Goal: Task Accomplishment & Management: Manage account settings

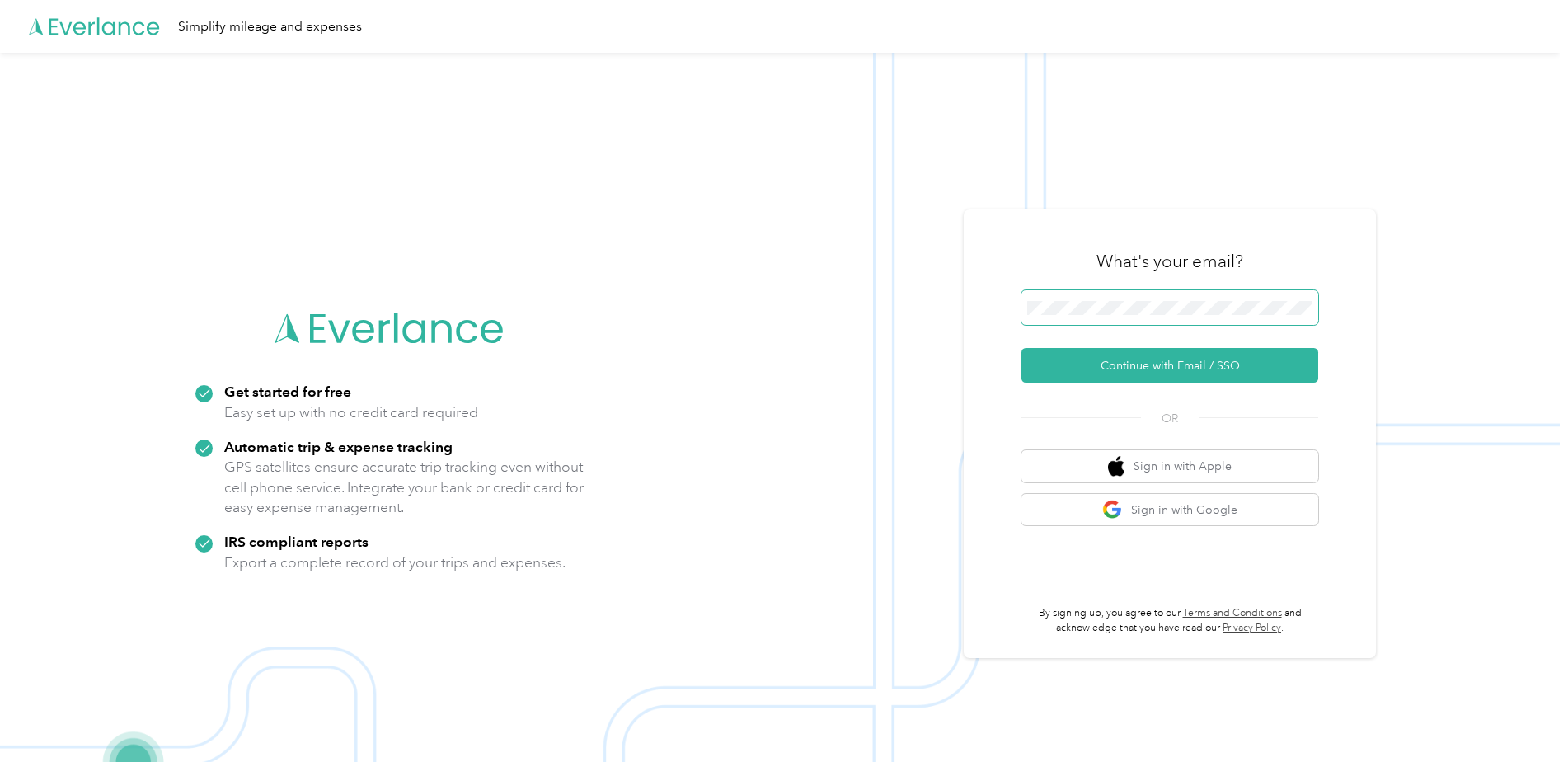
click at [1099, 296] on span at bounding box center [1170, 307] width 297 height 35
click at [950, 344] on img at bounding box center [780, 434] width 1560 height 762
click at [1105, 370] on button "Continue with Email / SSO" at bounding box center [1170, 365] width 297 height 35
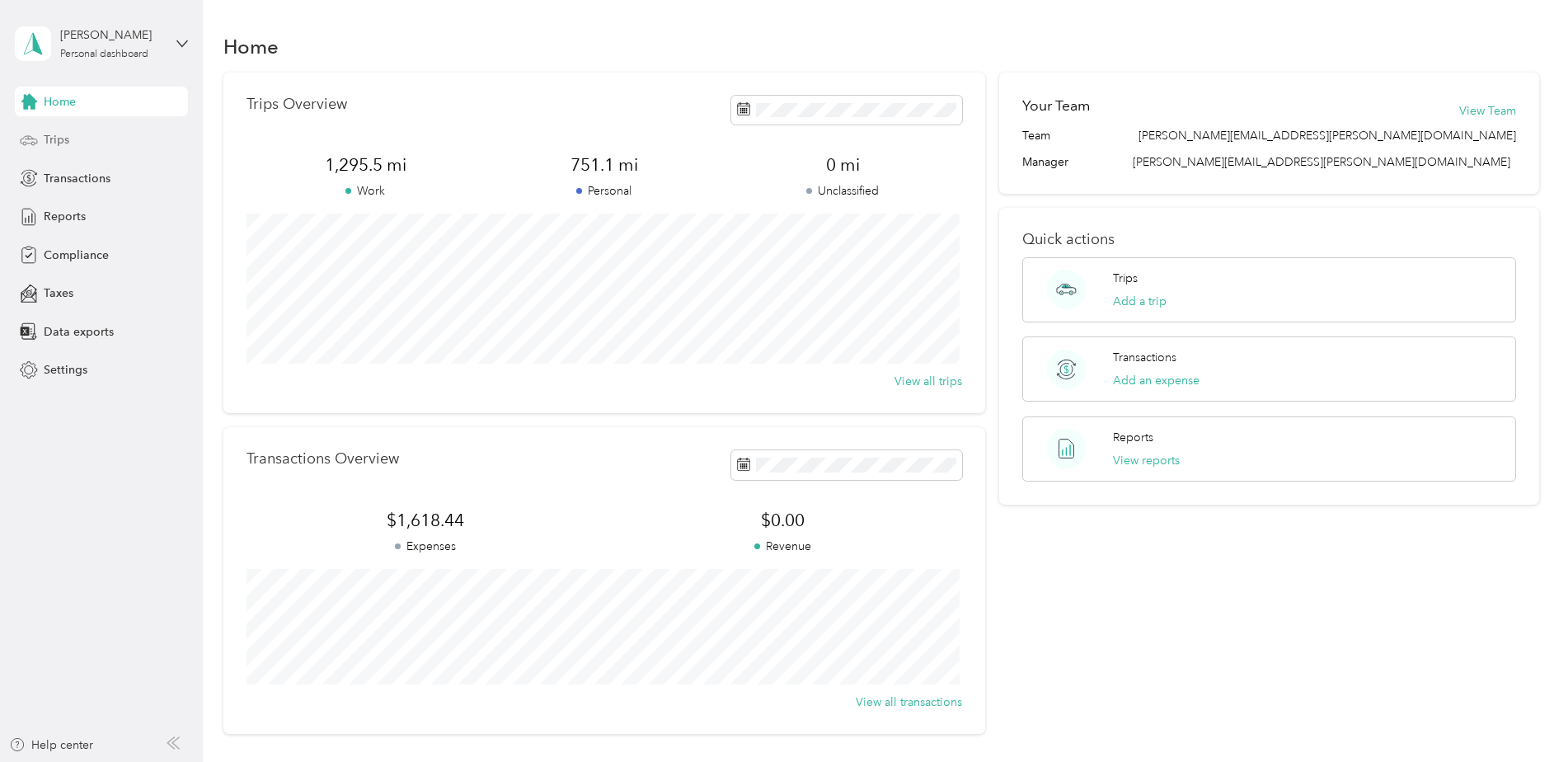
click at [84, 152] on div "Trips" at bounding box center [101, 139] width 173 height 30
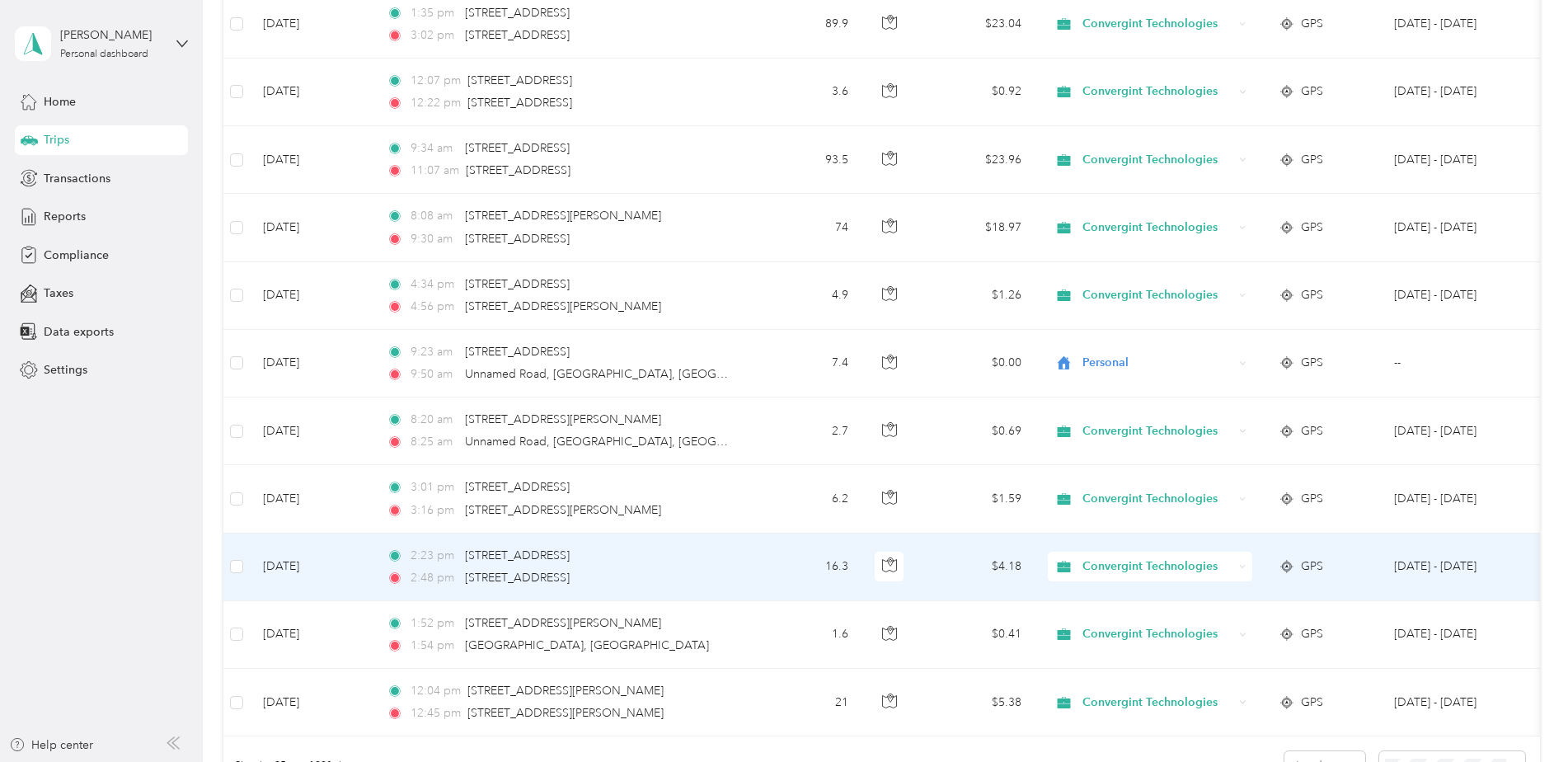
scroll to position [1154, 0]
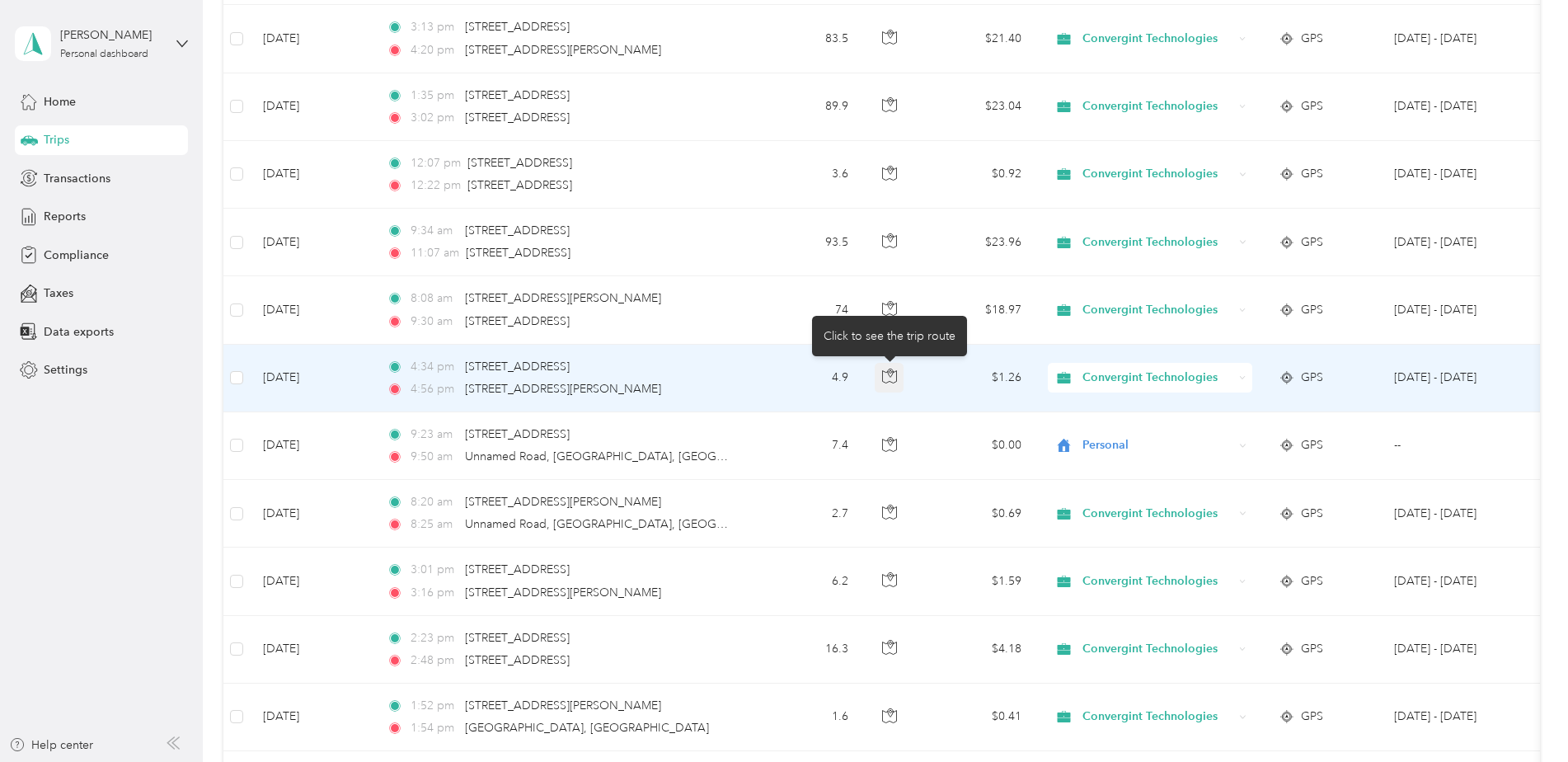
click at [895, 376] on icon "button" at bounding box center [889, 376] width 15 height 15
click at [891, 385] on button "button" at bounding box center [889, 377] width 30 height 30
click at [891, 377] on icon "button" at bounding box center [889, 376] width 15 height 15
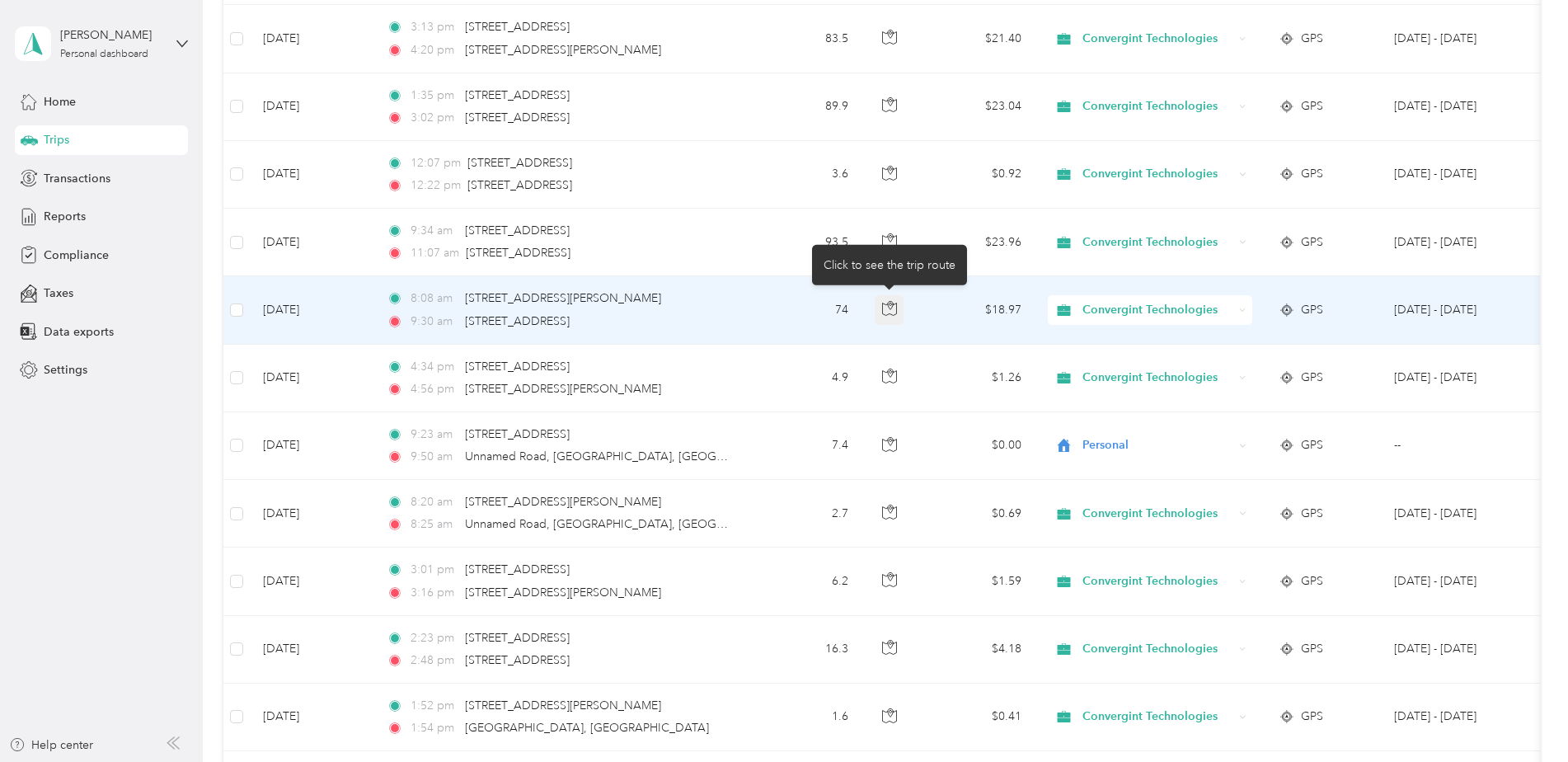
click at [890, 305] on icon "button" at bounding box center [889, 309] width 15 height 15
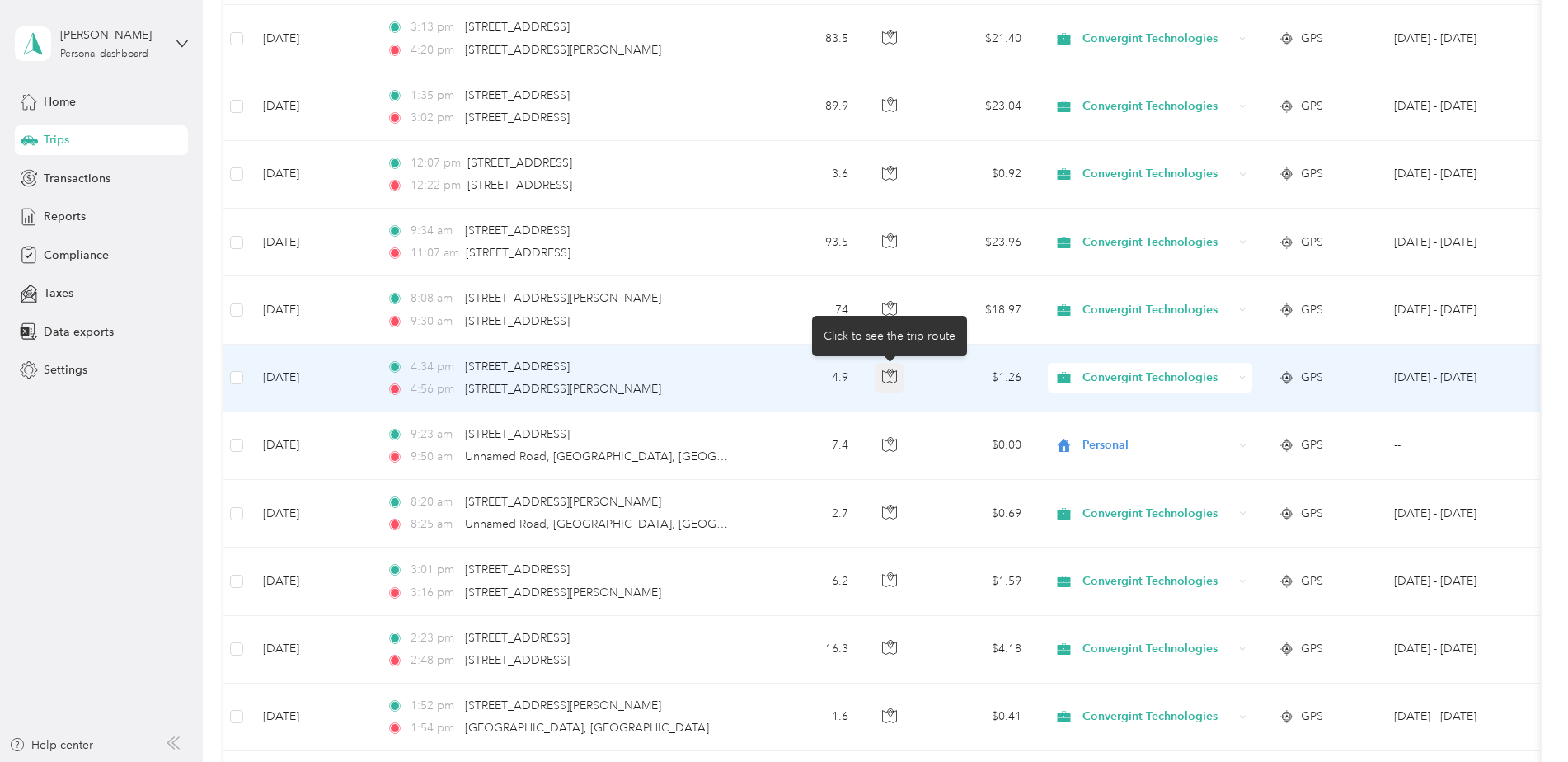
click at [897, 372] on button "button" at bounding box center [889, 377] width 30 height 30
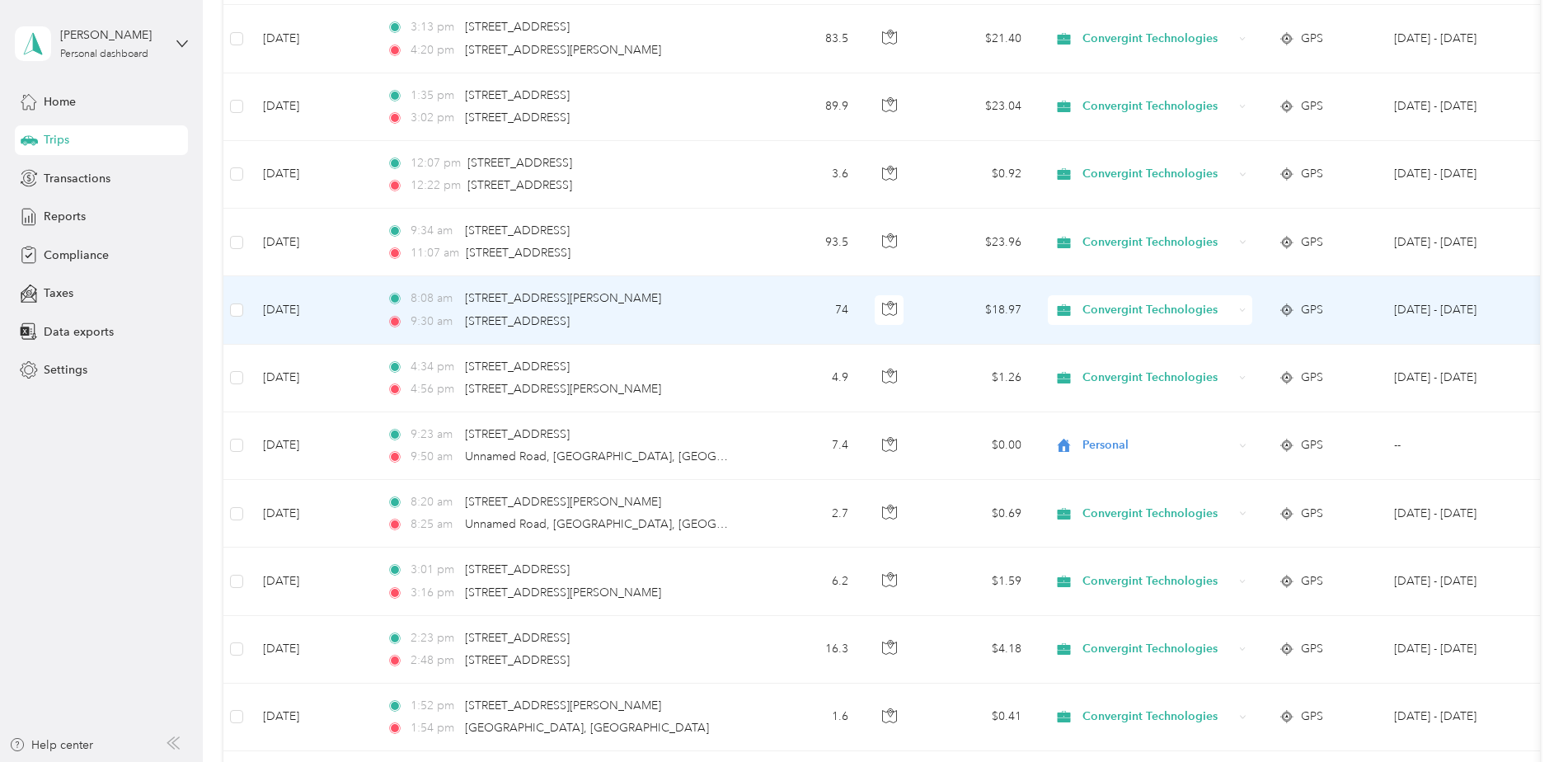
click at [697, 318] on div "9:30 am [STREET_ADDRESS]" at bounding box center [560, 321] width 346 height 18
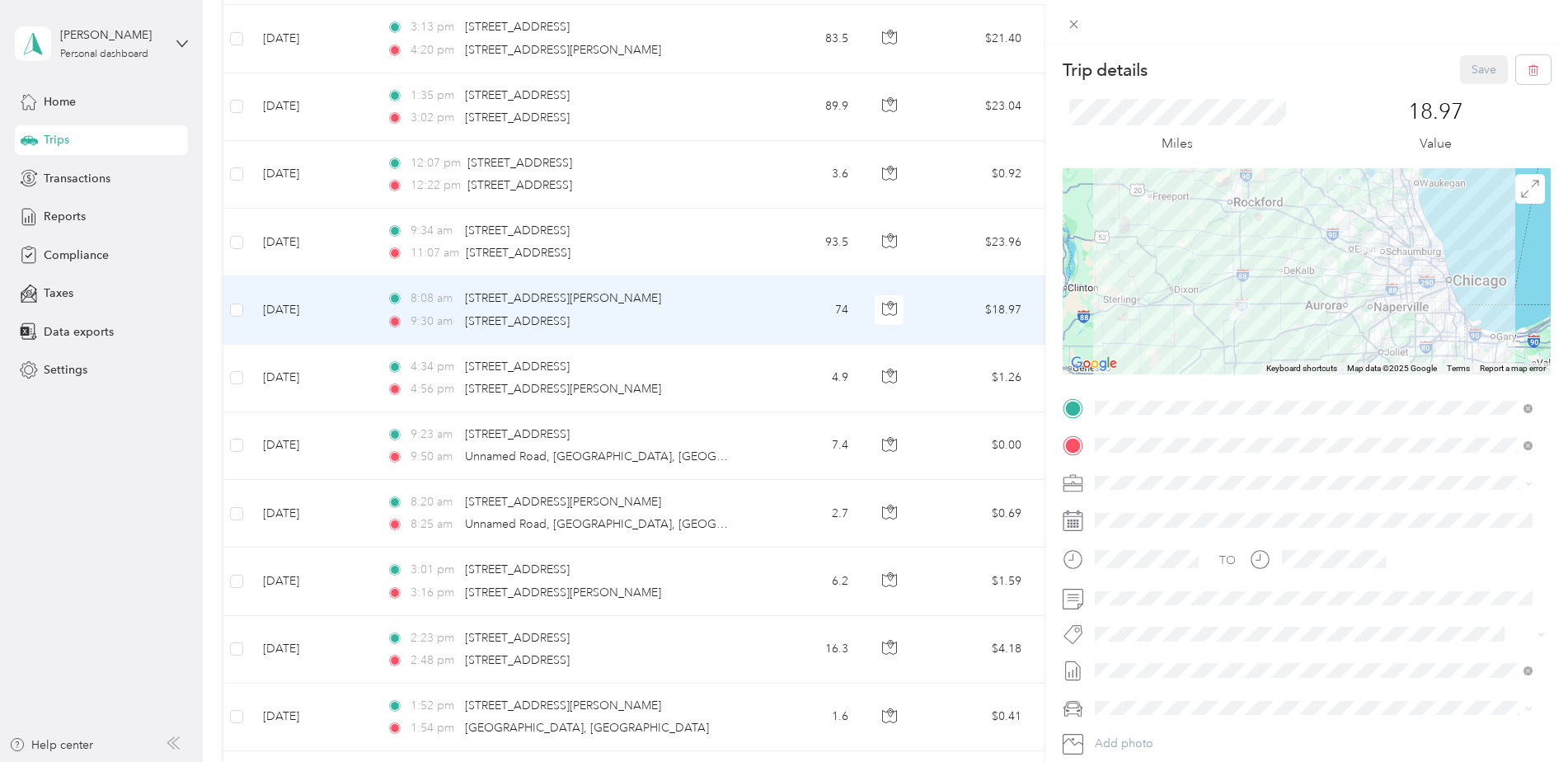
click at [711, 230] on div "Trip details Save This trip cannot be edited because it is either under review,…" at bounding box center [784, 381] width 1568 height 762
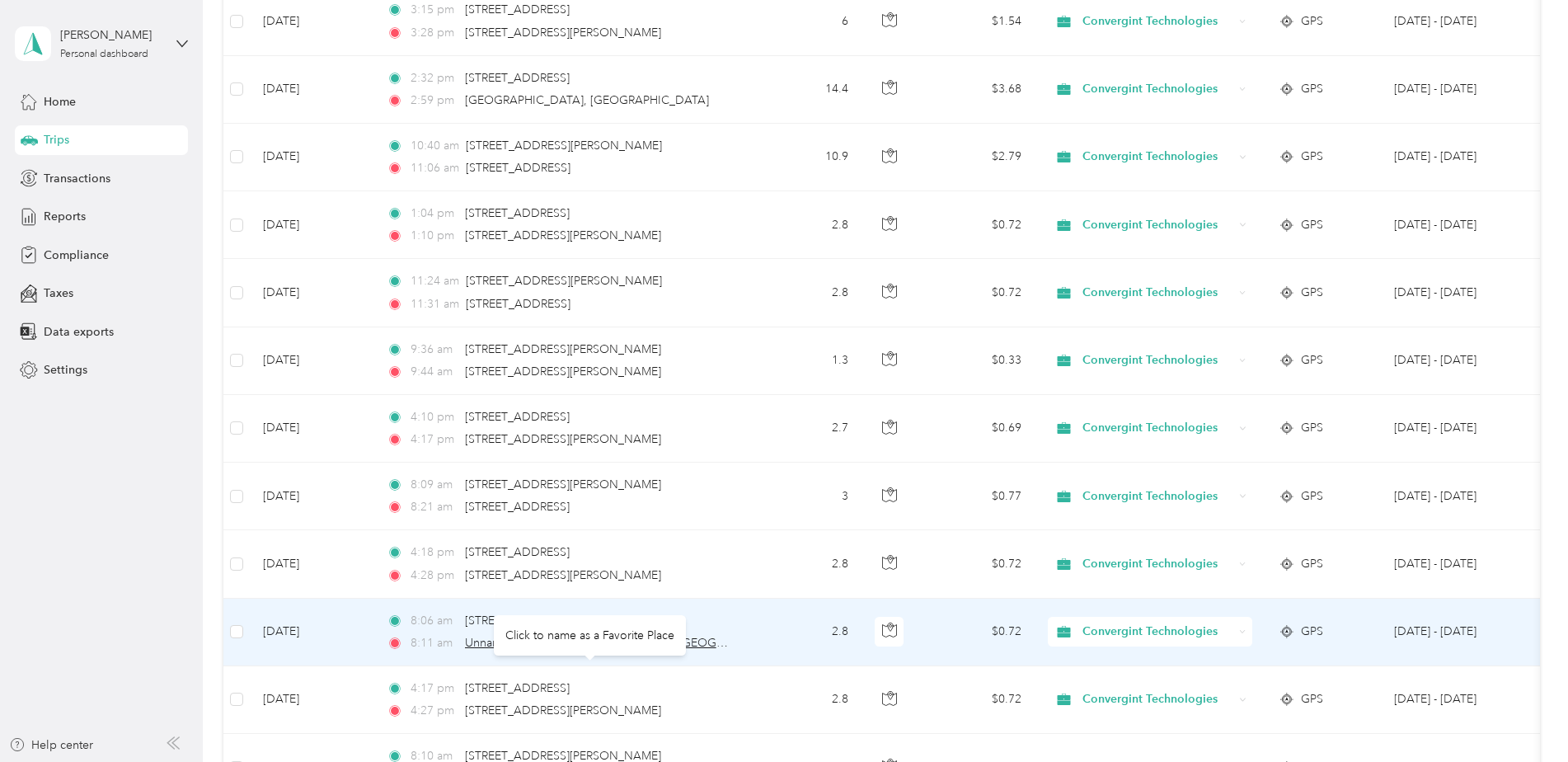
scroll to position [330, 0]
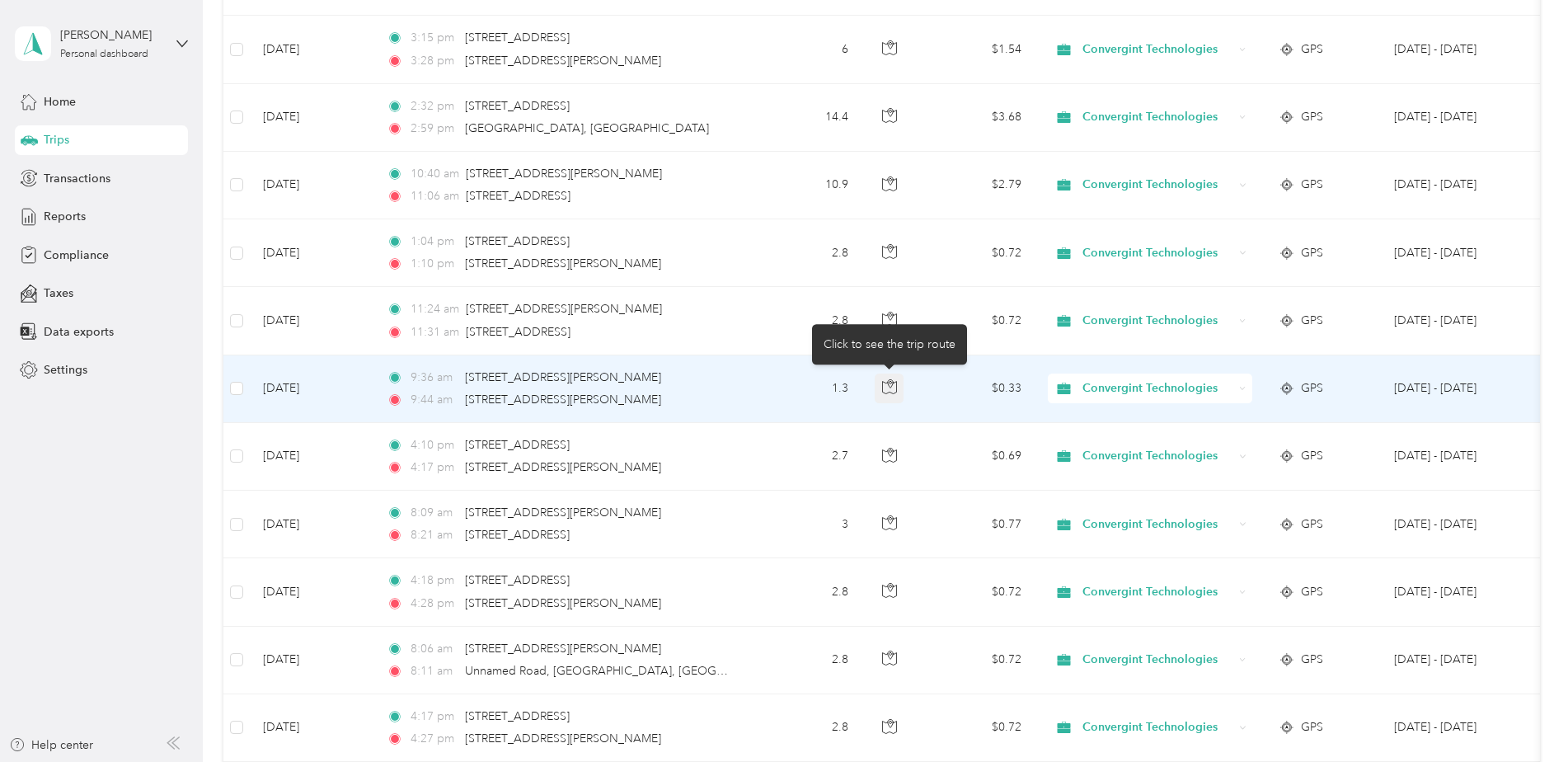
click at [886, 400] on button "button" at bounding box center [889, 388] width 30 height 30
click at [886, 397] on button "button" at bounding box center [889, 388] width 30 height 30
click at [877, 390] on button "button" at bounding box center [889, 388] width 30 height 30
click at [899, 390] on button "button" at bounding box center [889, 388] width 30 height 30
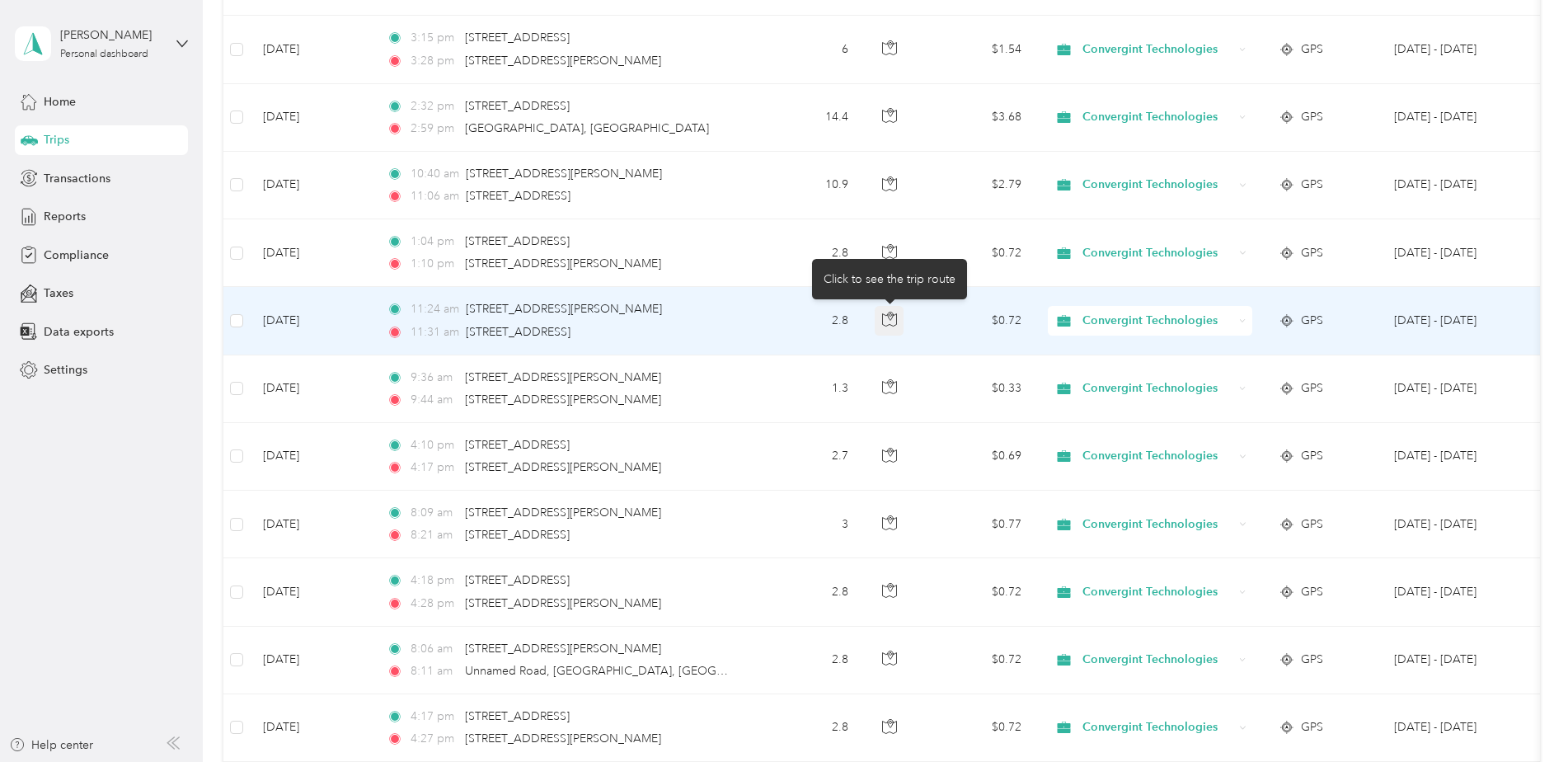
click at [883, 317] on icon "button" at bounding box center [889, 319] width 15 height 15
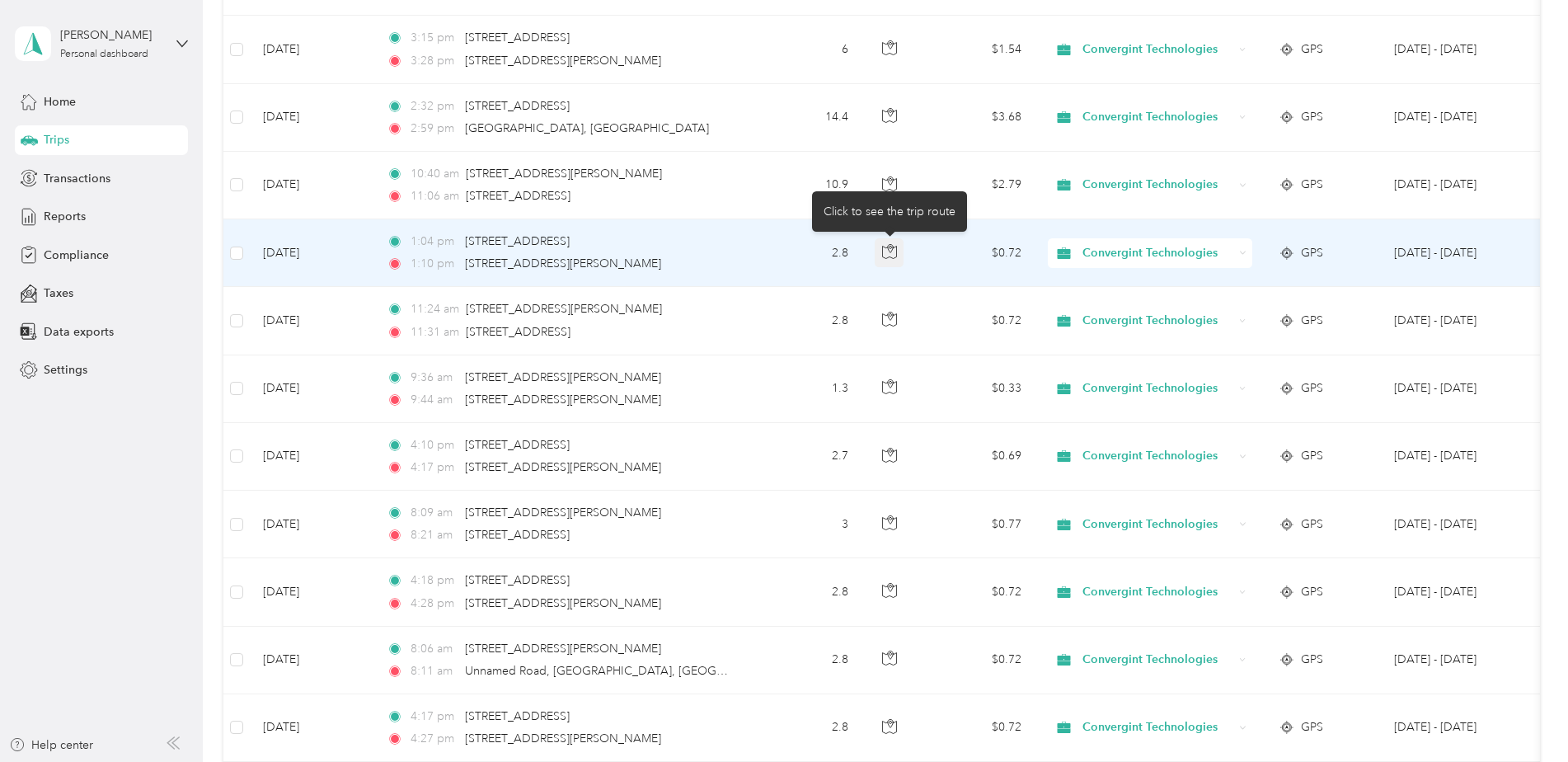
click at [896, 255] on icon "button" at bounding box center [889, 251] width 14 height 13
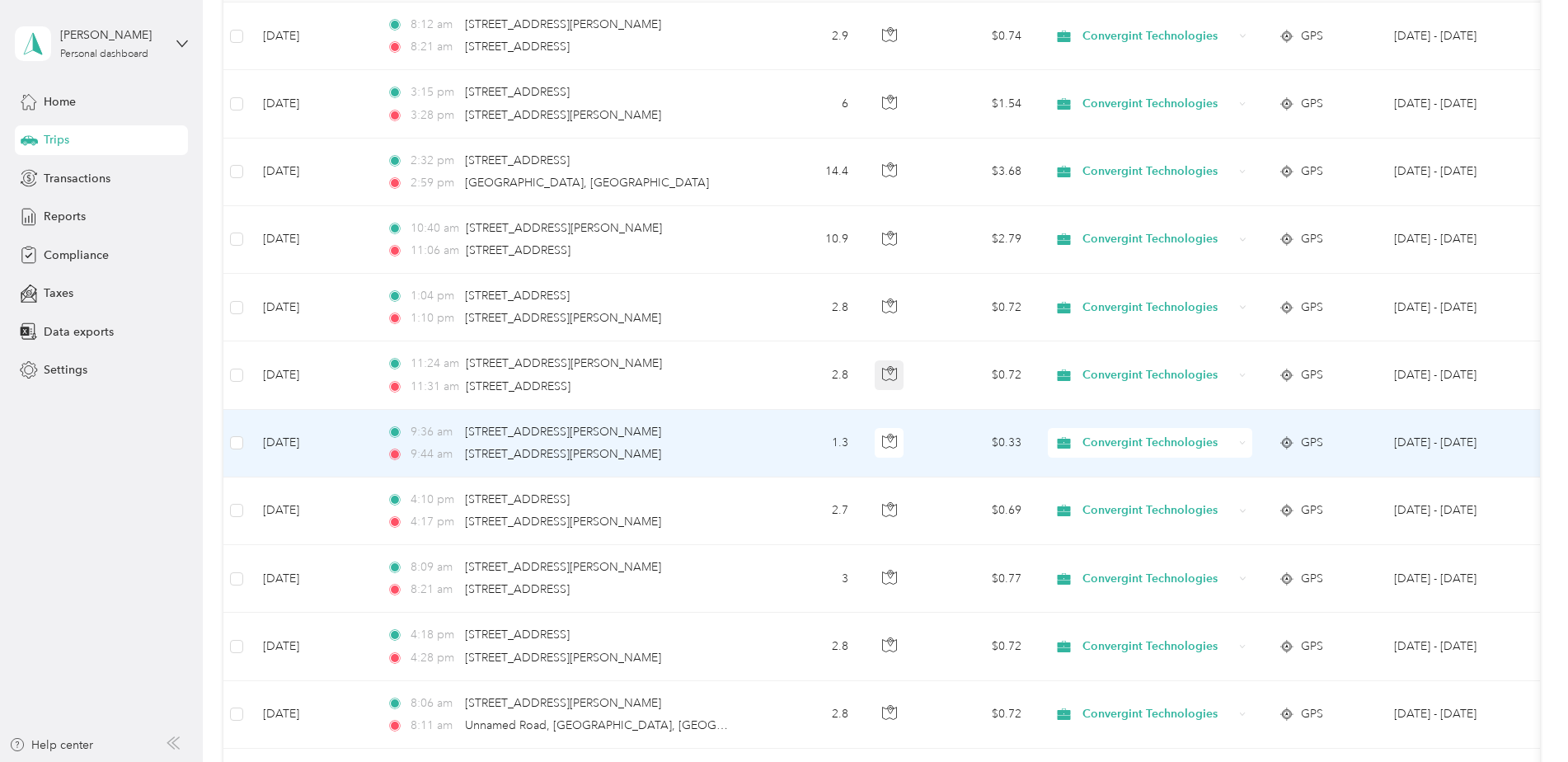
scroll to position [247, 0]
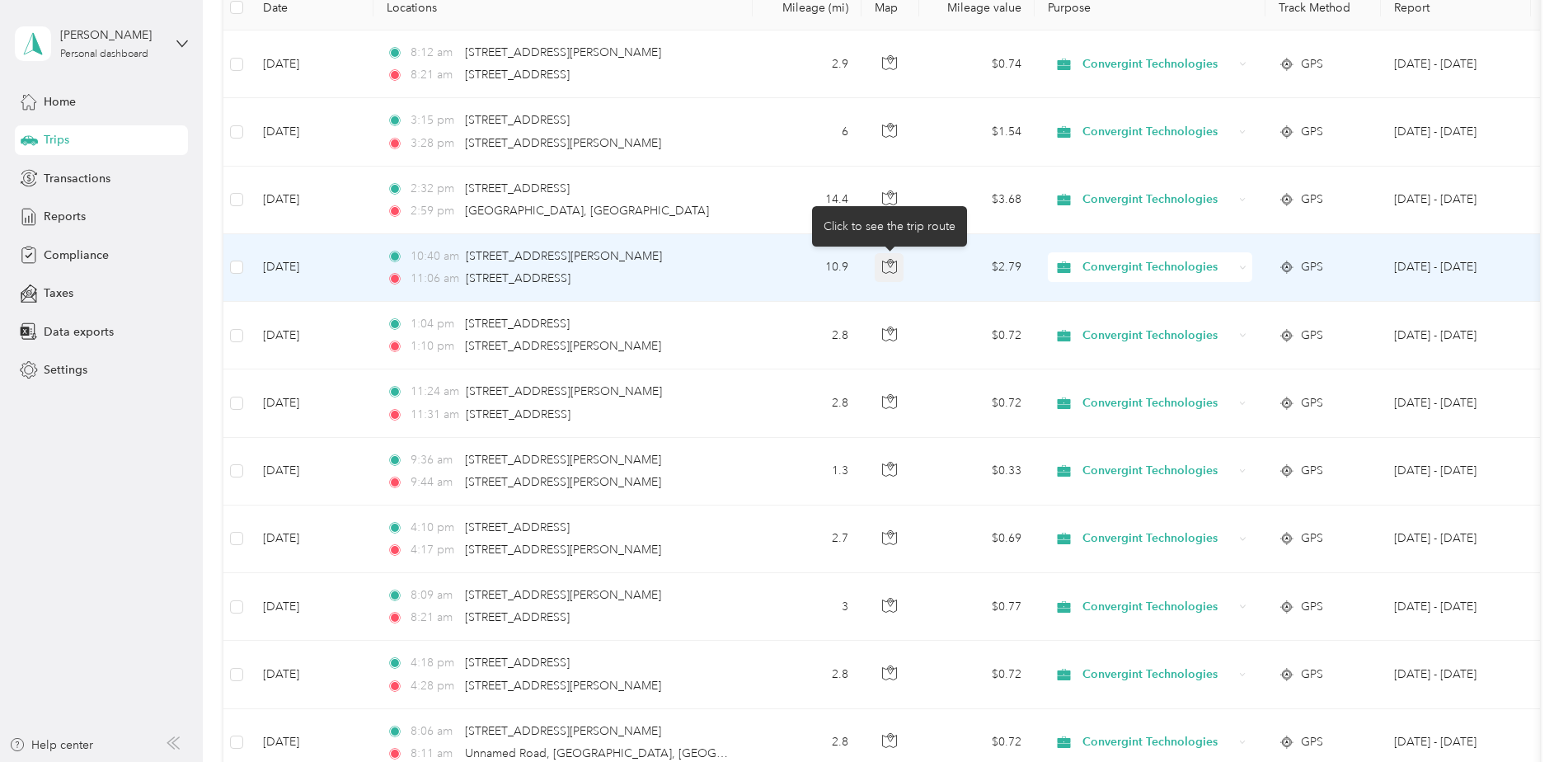
click at [893, 257] on button "button" at bounding box center [889, 268] width 30 height 30
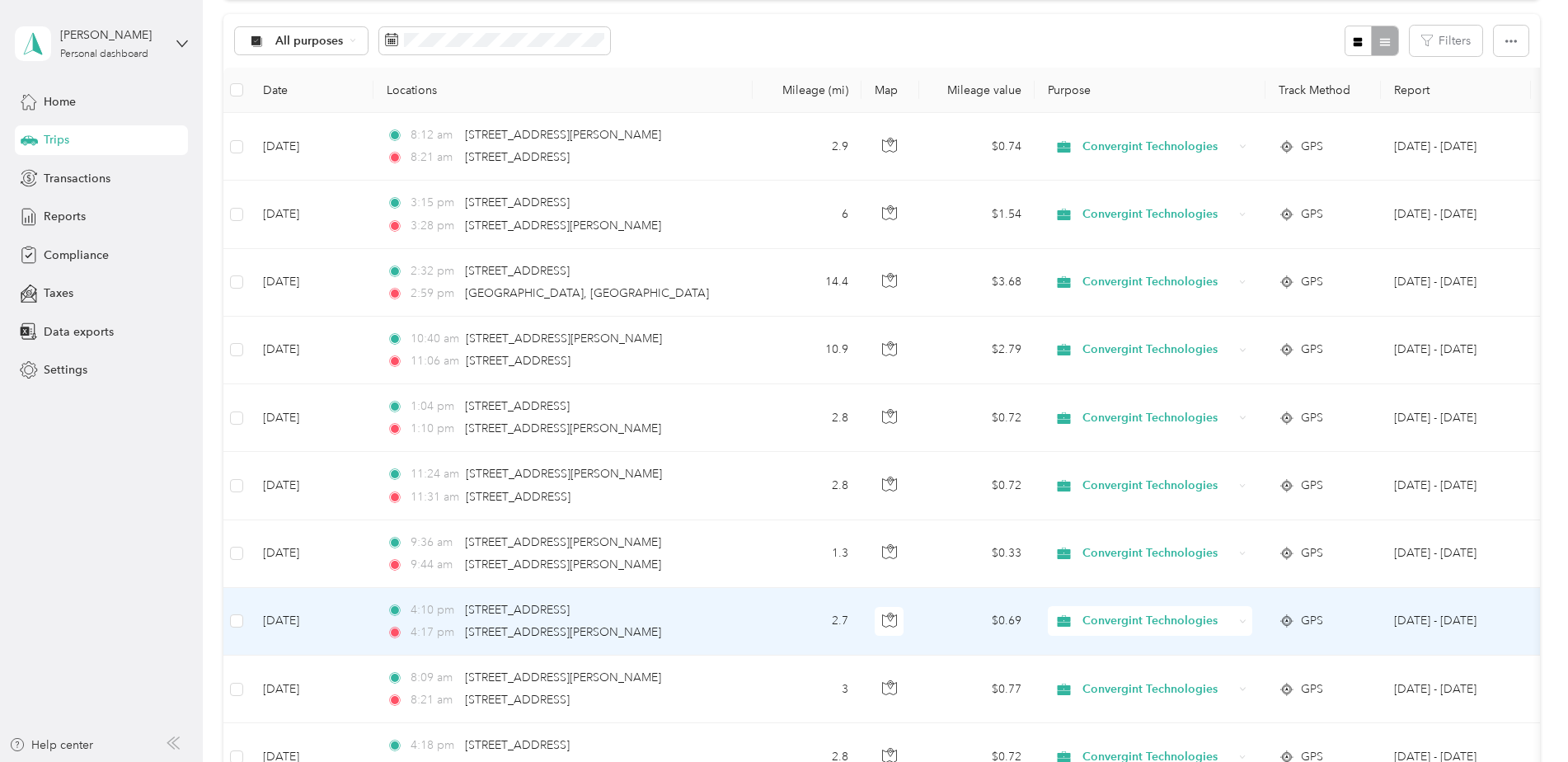
scroll to position [83, 0]
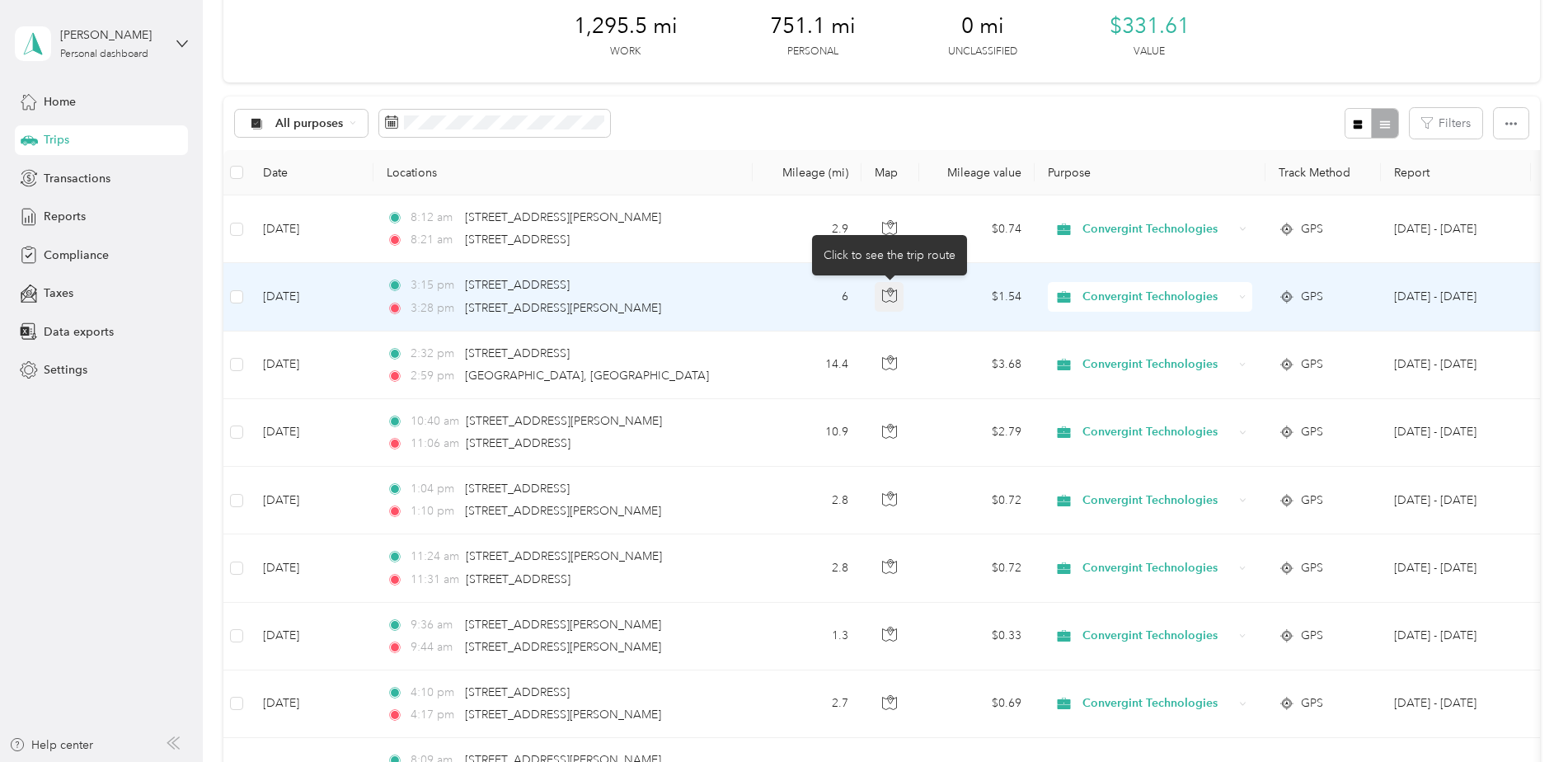
click at [901, 303] on button "button" at bounding box center [889, 296] width 30 height 30
click at [1242, 299] on icon at bounding box center [1242, 297] width 8 height 8
click at [1186, 354] on span "Personal" at bounding box center [1166, 356] width 156 height 18
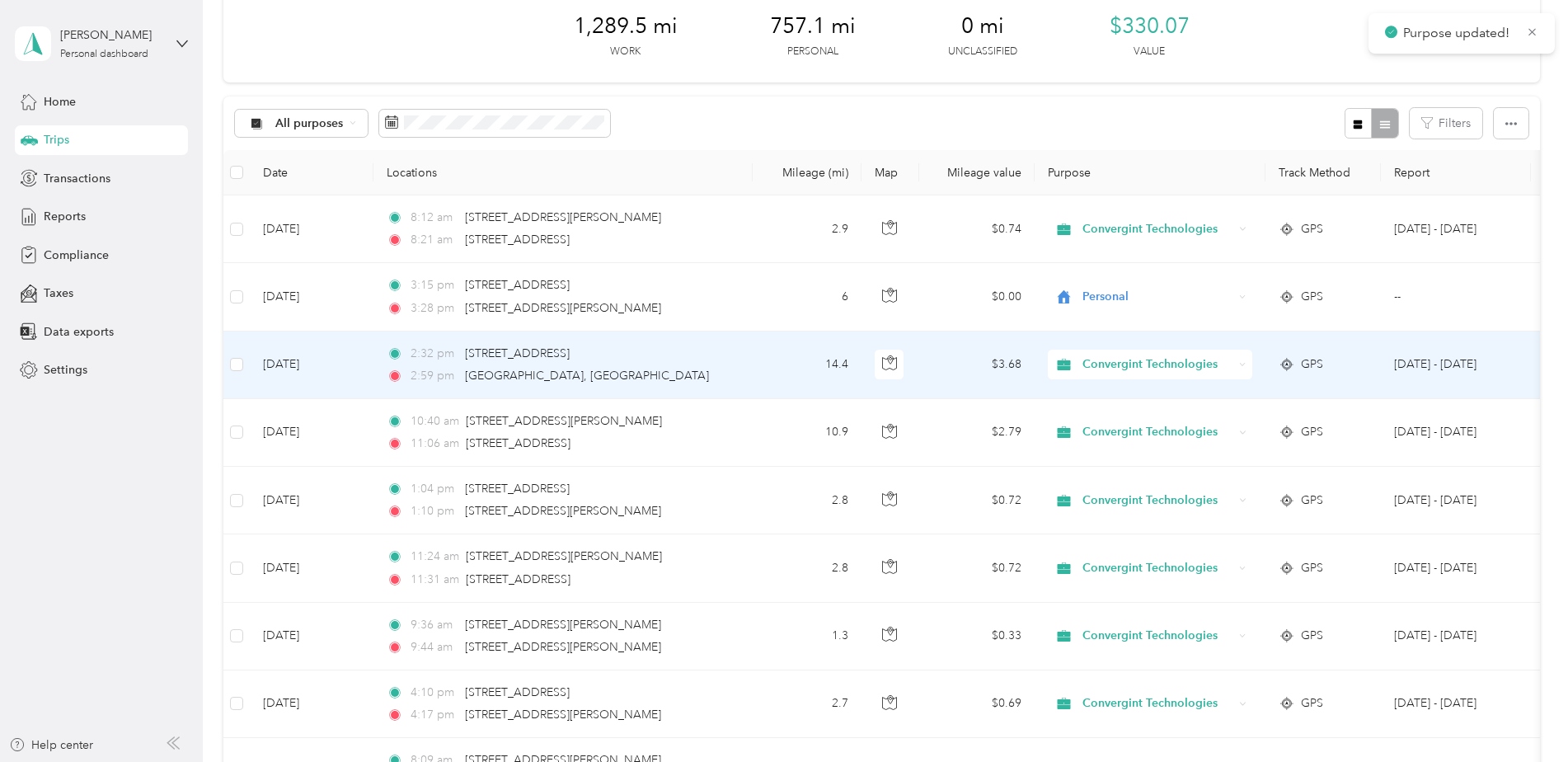
click at [1253, 370] on td "Convergint Technologies" at bounding box center [1150, 365] width 231 height 68
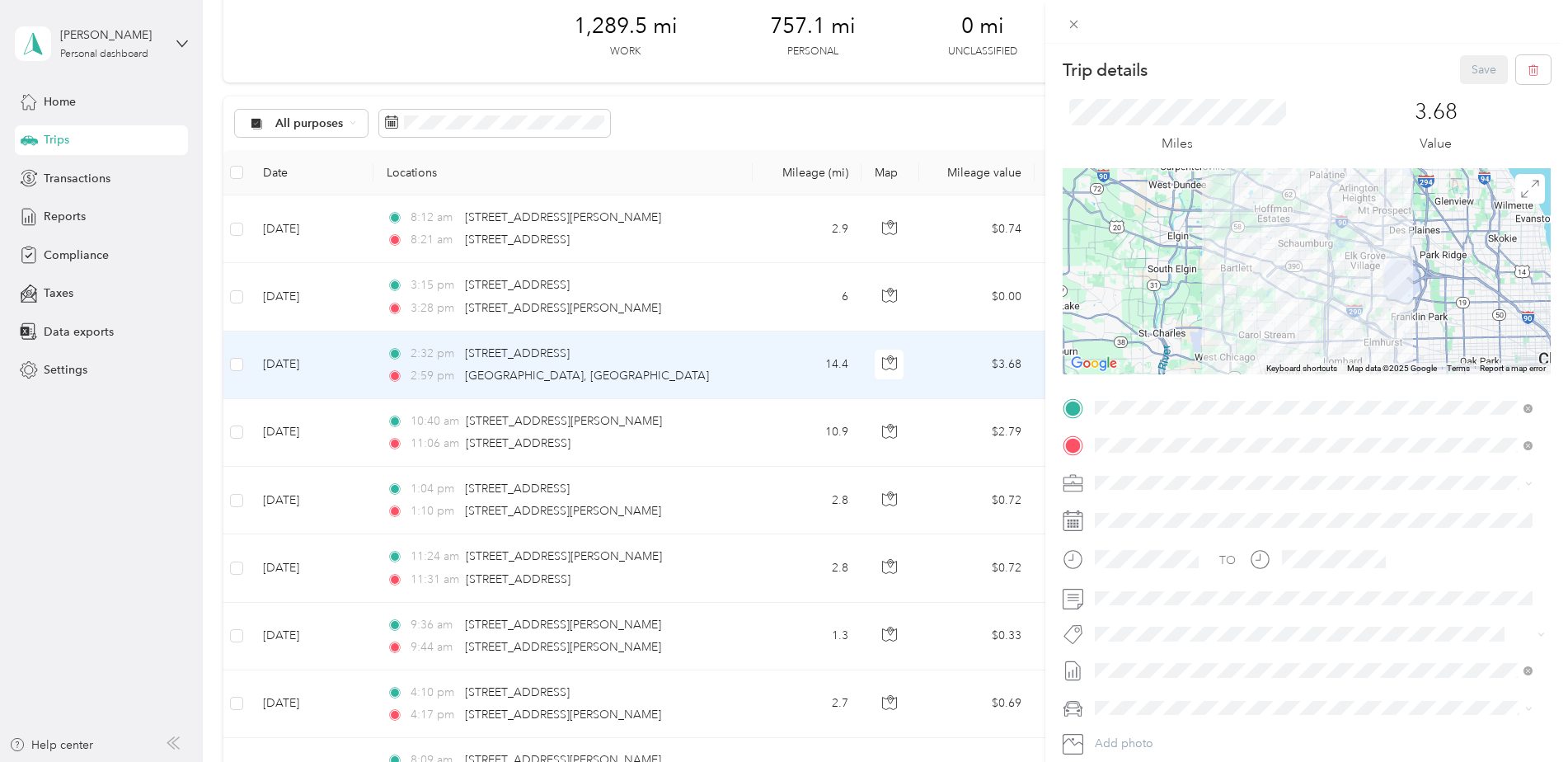
click at [956, 376] on div "Trip details Save This trip cannot be edited because it is either under review,…" at bounding box center [784, 381] width 1568 height 762
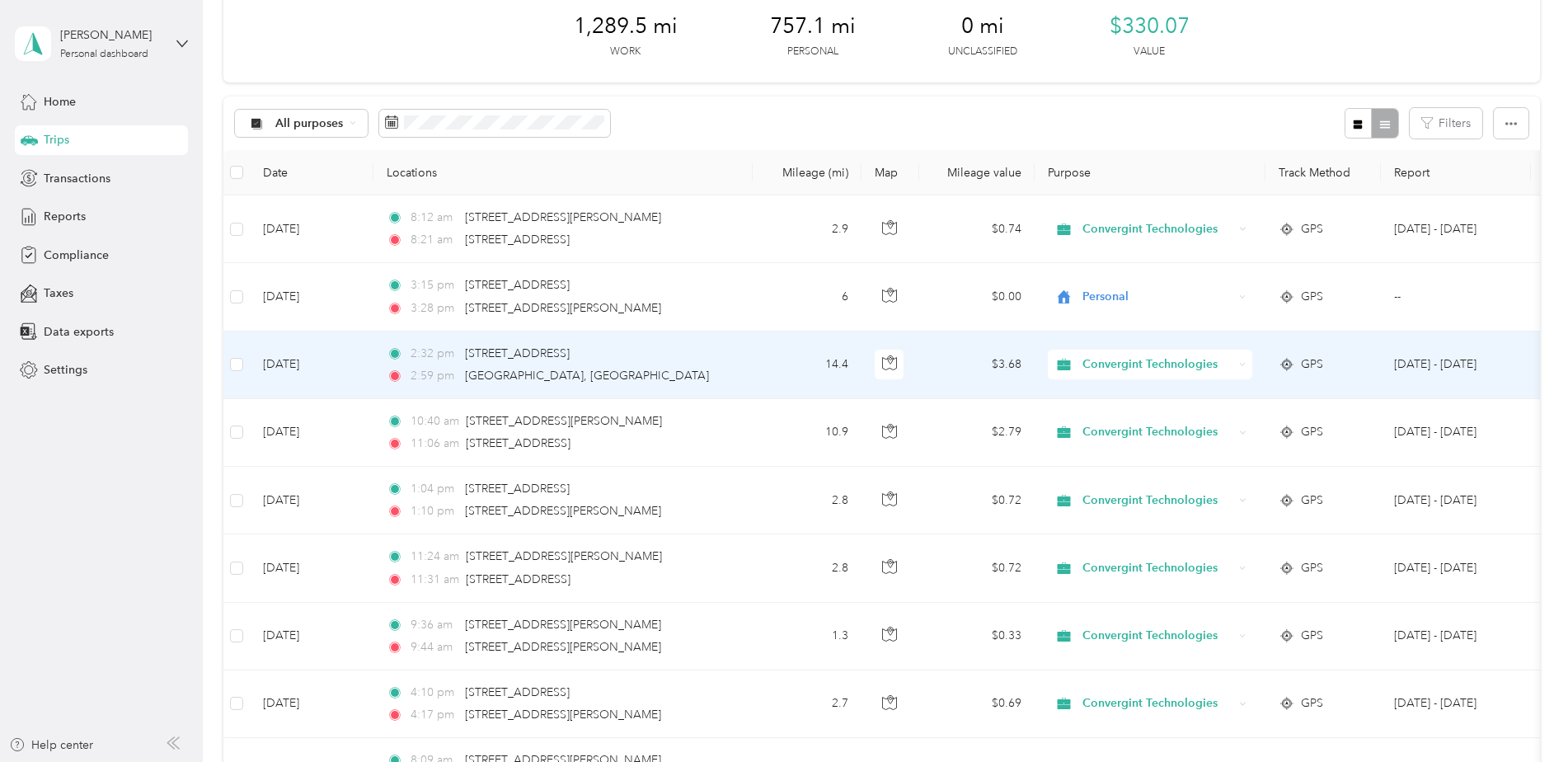
click at [1238, 359] on div "Convergint Technologies" at bounding box center [1150, 364] width 204 height 30
click at [1179, 421] on span "Personal" at bounding box center [1166, 424] width 156 height 18
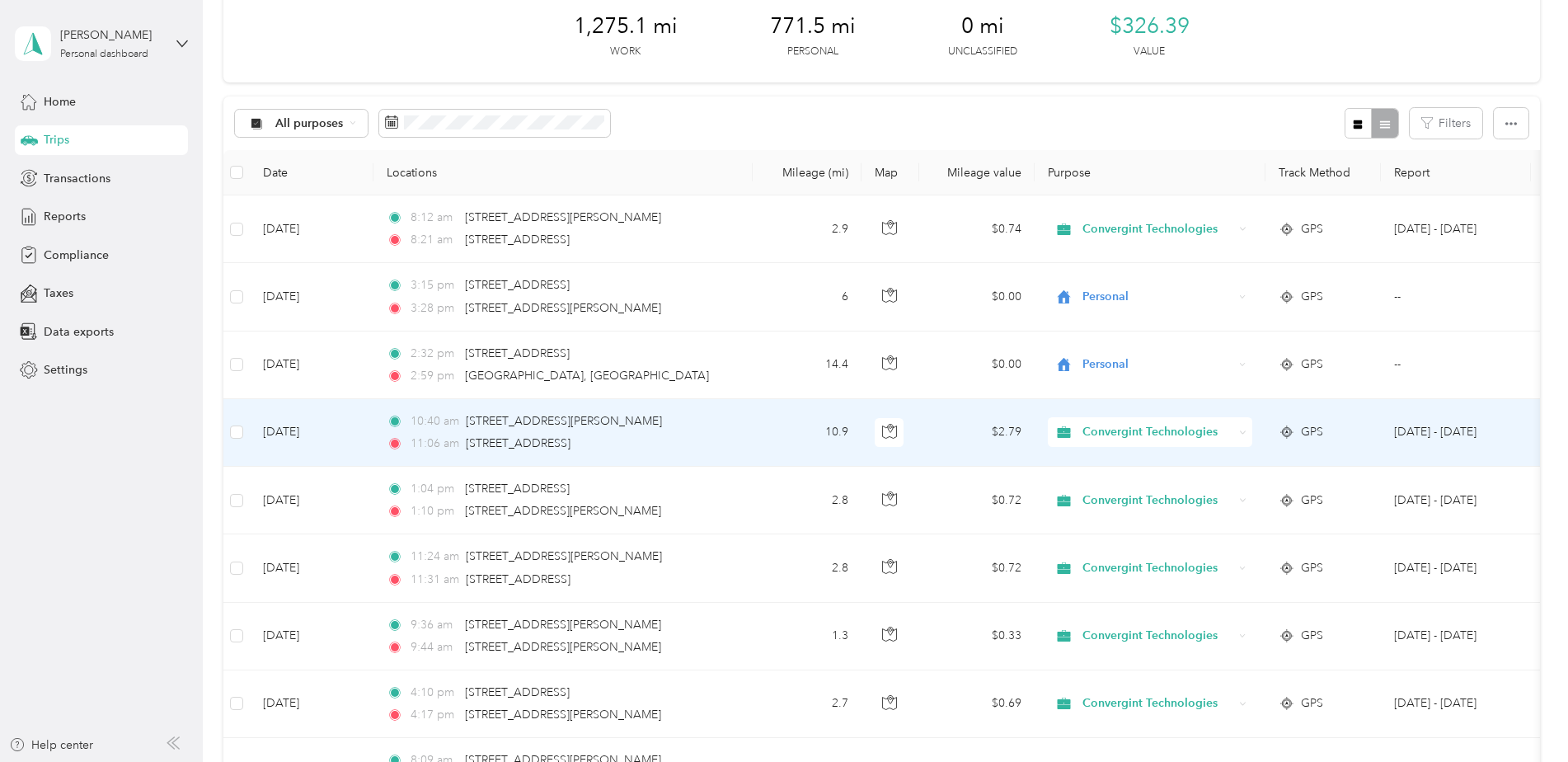
click at [1244, 430] on icon at bounding box center [1242, 432] width 8 height 8
click at [1126, 495] on li "Personal" at bounding box center [1152, 490] width 208 height 29
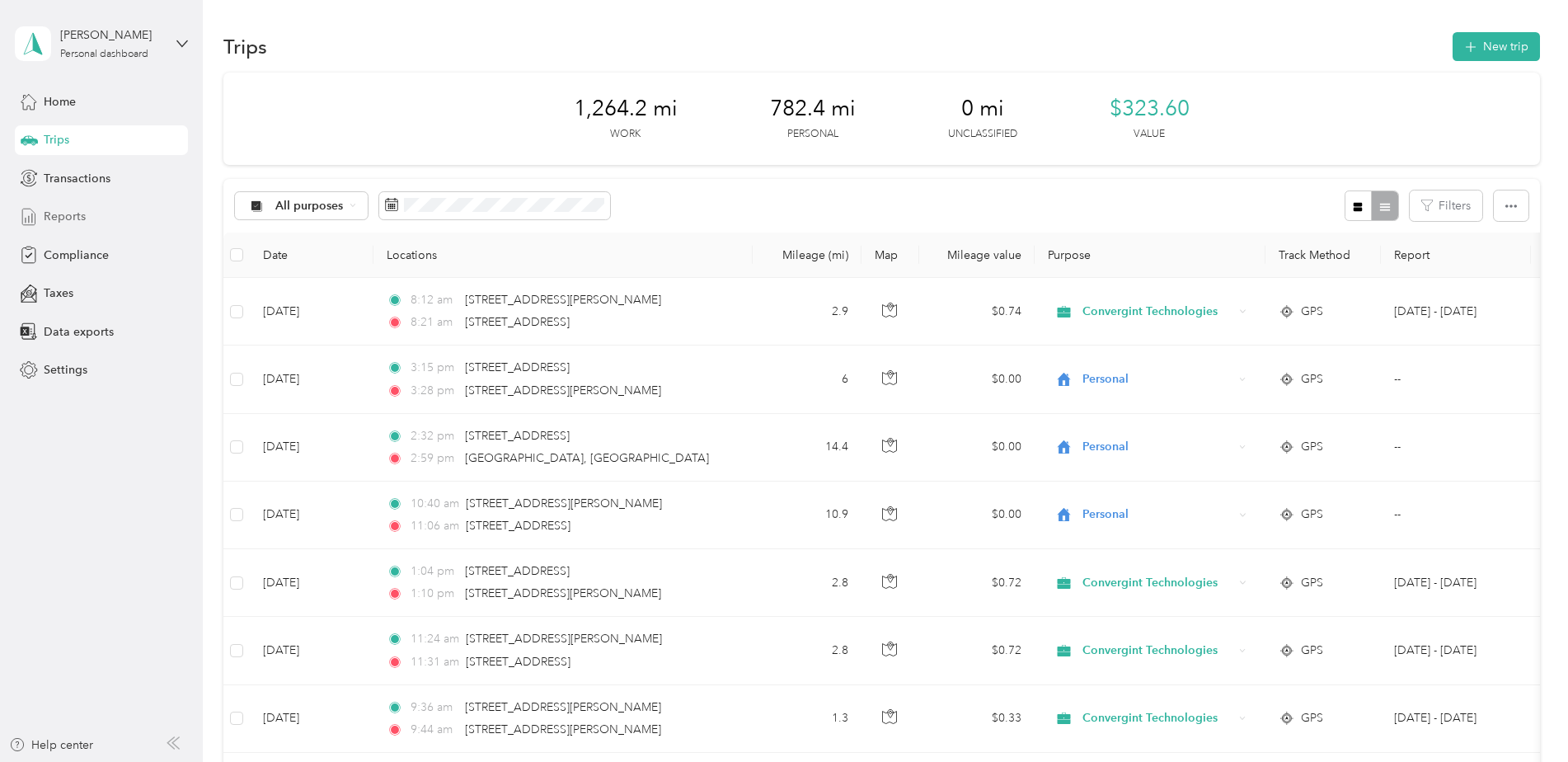
click at [76, 209] on span "Reports" at bounding box center [65, 216] width 42 height 18
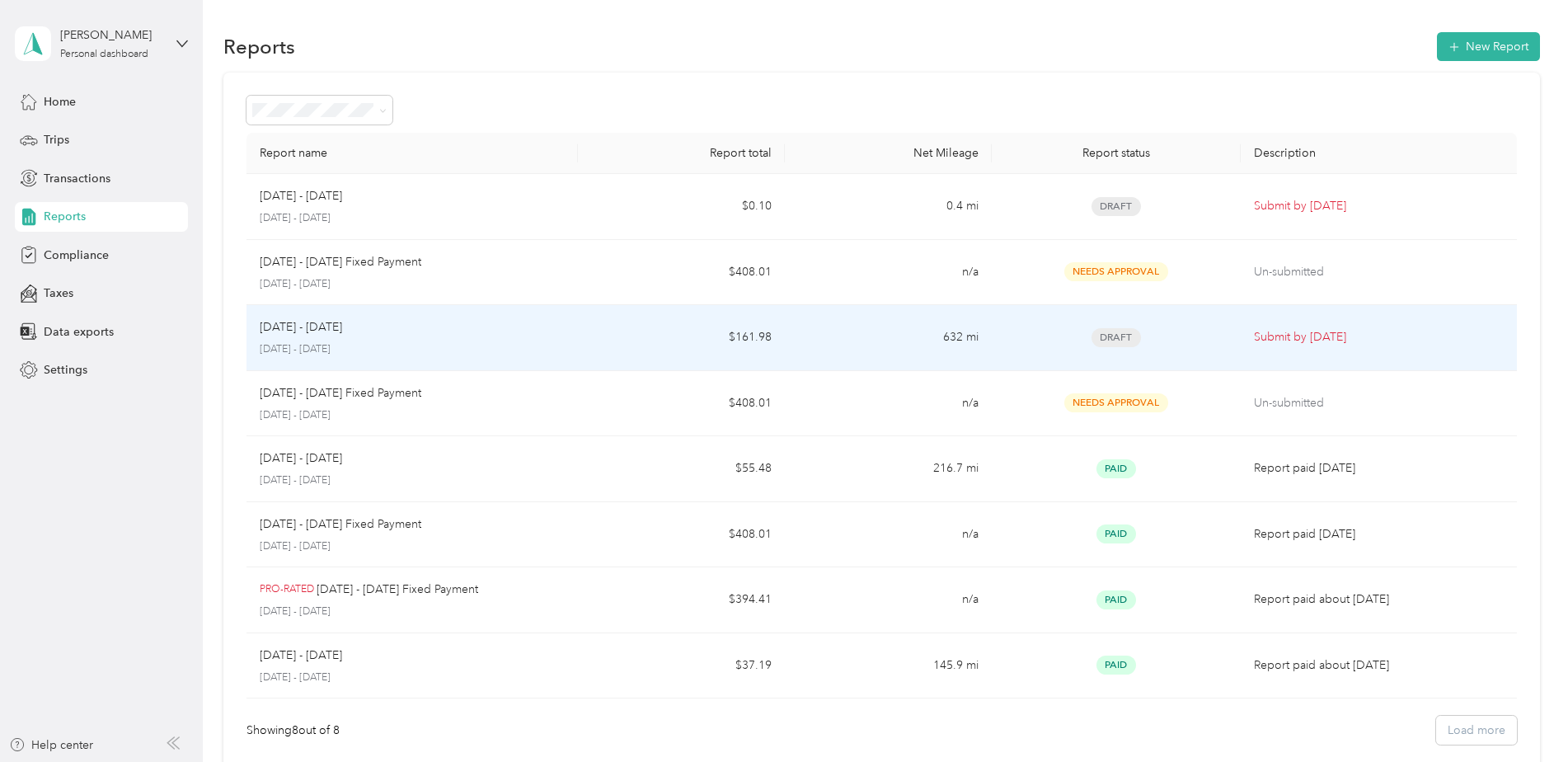
click at [568, 348] on td "[DATE] - [DATE] [DATE] - [DATE]" at bounding box center [412, 338] width 332 height 66
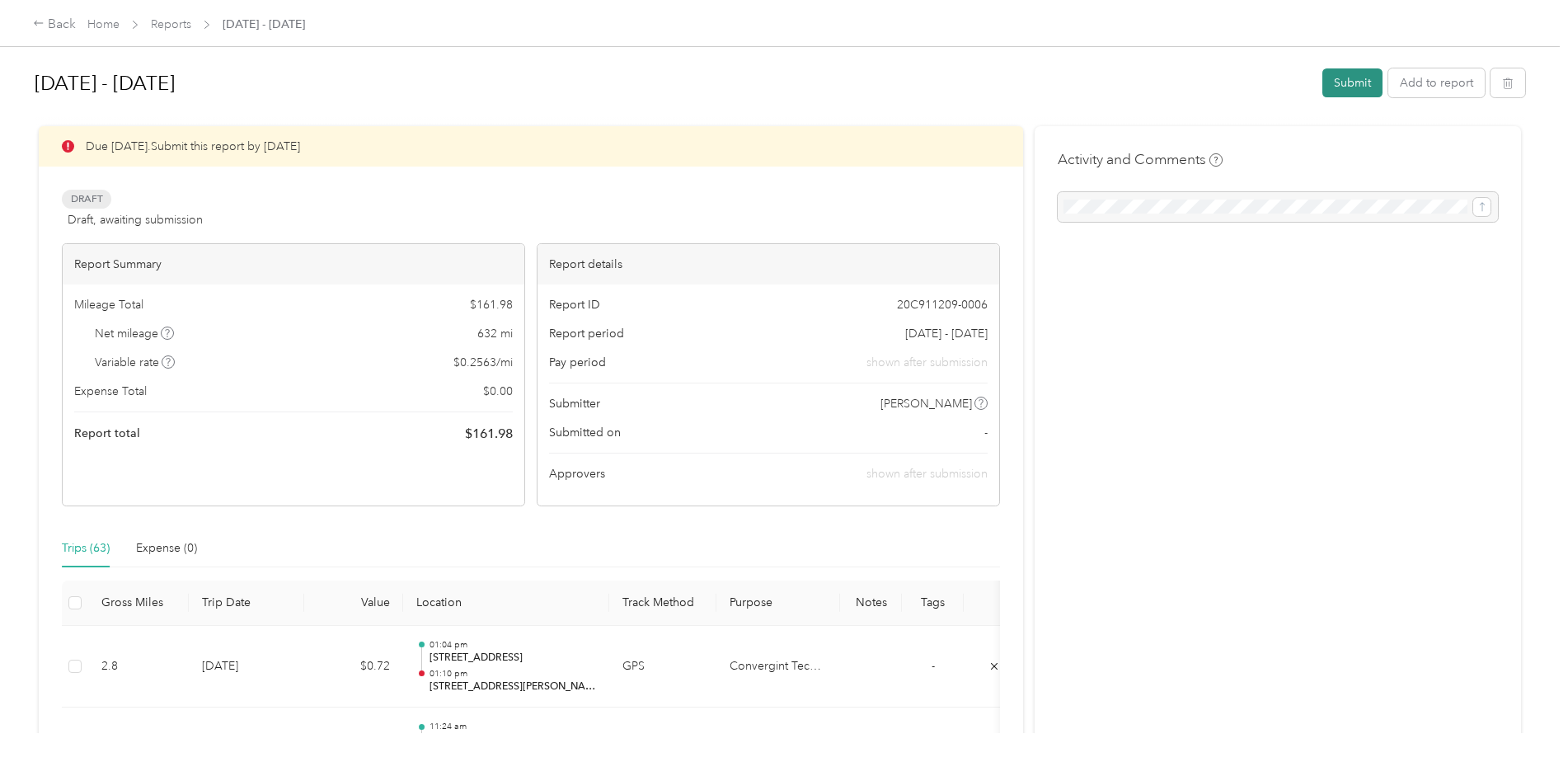
click at [1359, 86] on button "Submit" at bounding box center [1352, 83] width 60 height 29
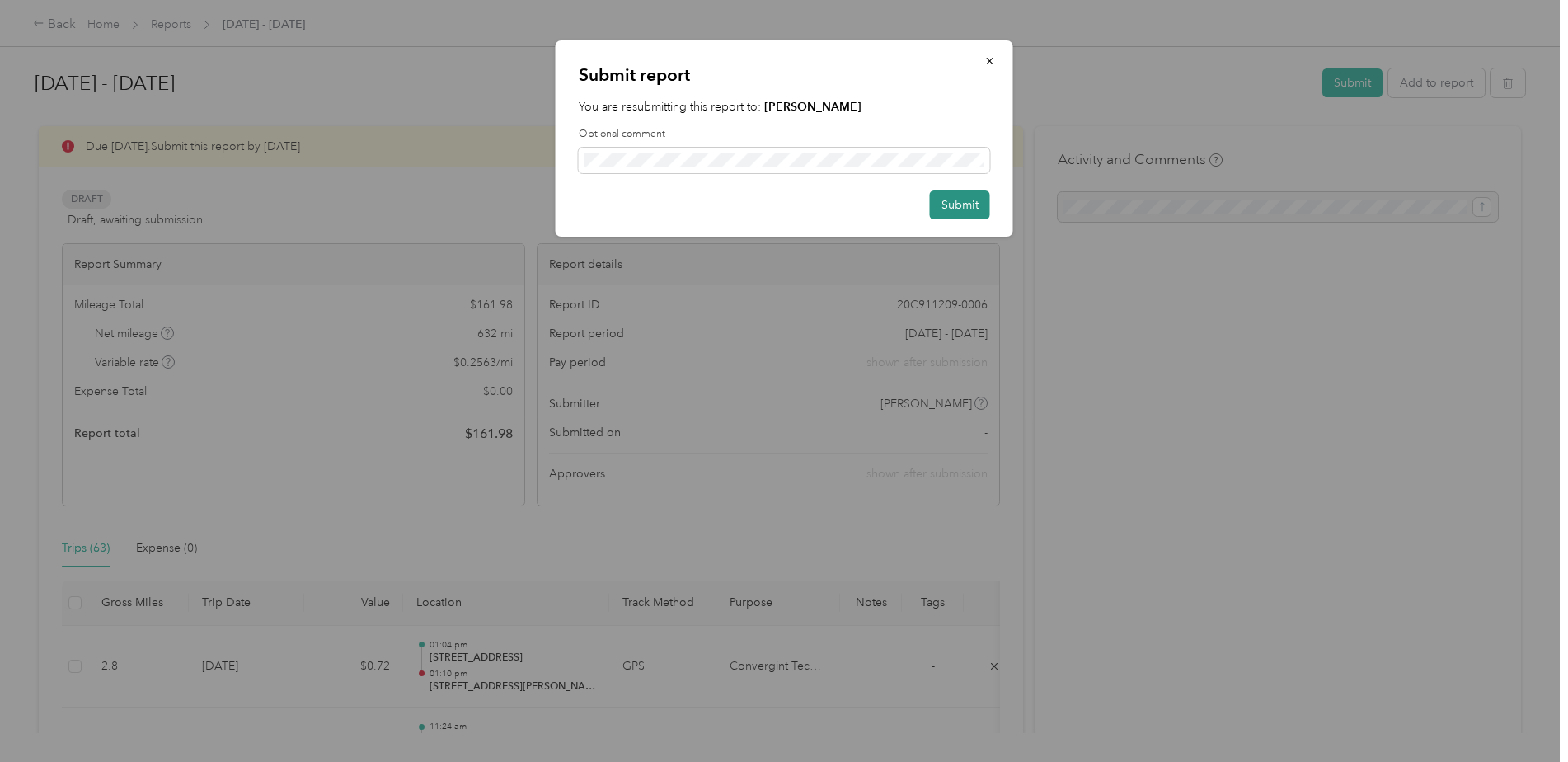
click at [962, 200] on button "Submit" at bounding box center [960, 205] width 60 height 29
